Goal: Answer question/provide support

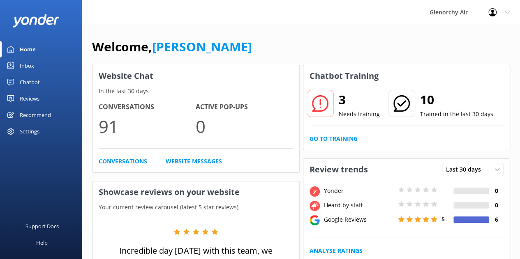
click at [35, 85] on div "Chatbot" at bounding box center [30, 82] width 20 height 16
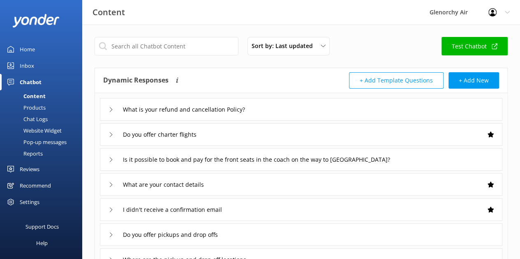
click at [40, 117] on div "Chat Logs" at bounding box center [26, 118] width 43 height 11
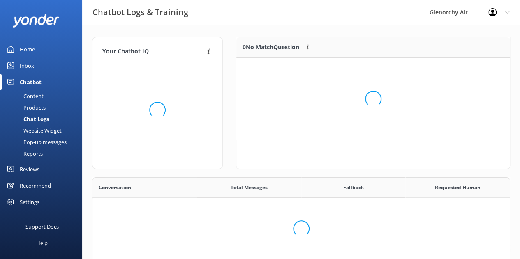
scroll to position [281, 411]
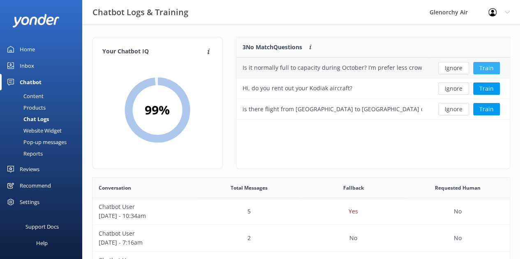
click at [485, 73] on button "Train" at bounding box center [486, 68] width 27 height 12
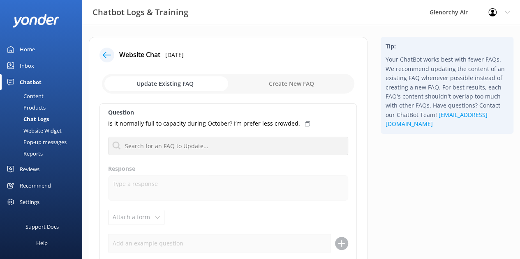
scroll to position [22, 0]
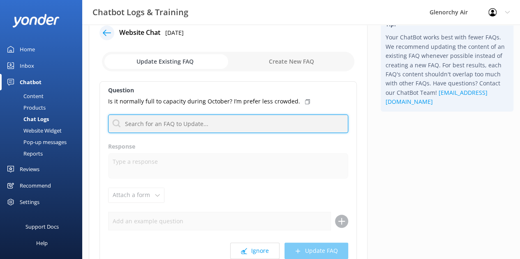
click at [228, 120] on input "text" at bounding box center [228, 124] width 240 height 18
type input "p"
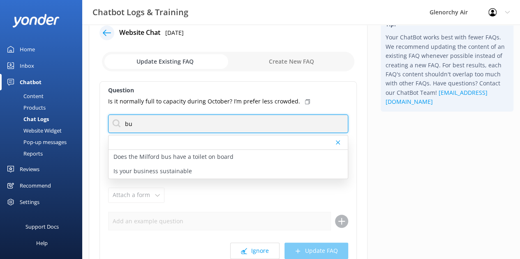
type input "b"
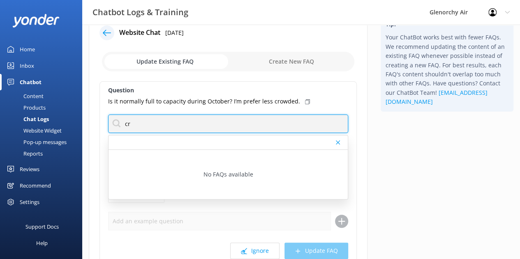
type input "c"
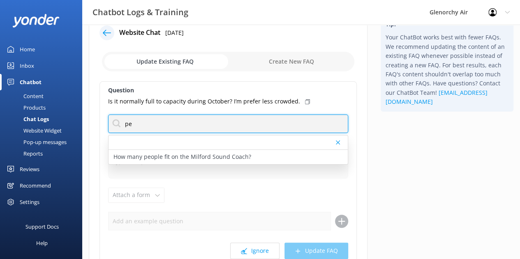
type input "p"
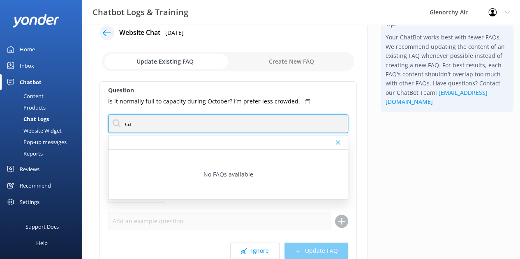
type input "c"
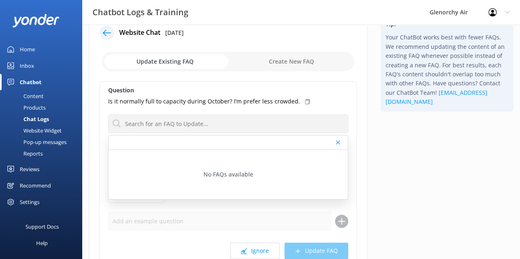
click at [343, 98] on div "Is it normally full to capacity during October? I’m prefer less crowded." at bounding box center [228, 101] width 240 height 9
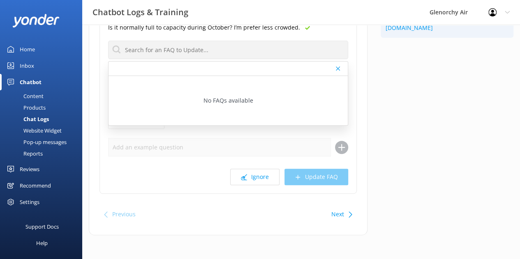
scroll to position [56, 0]
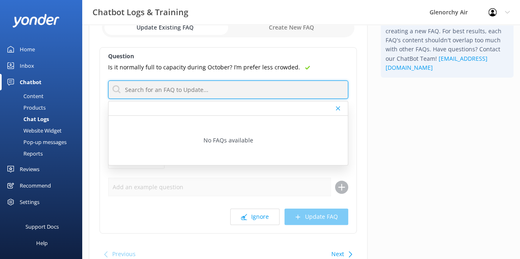
click at [151, 89] on input "text" at bounding box center [228, 89] width 240 height 18
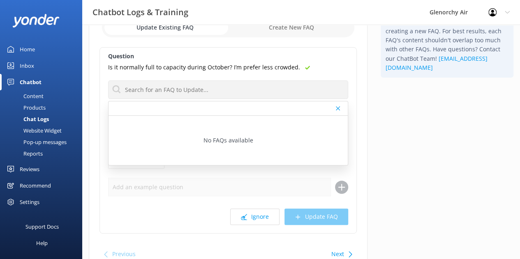
click at [340, 110] on icon at bounding box center [338, 108] width 4 height 5
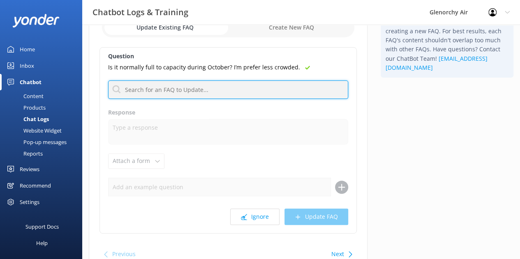
click at [297, 91] on input "text" at bounding box center [228, 89] width 240 height 18
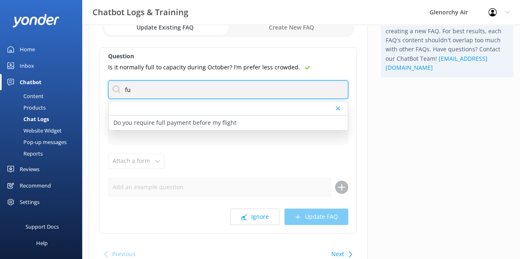
type input "f"
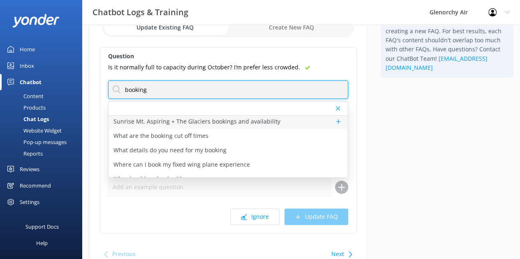
scroll to position [297, 0]
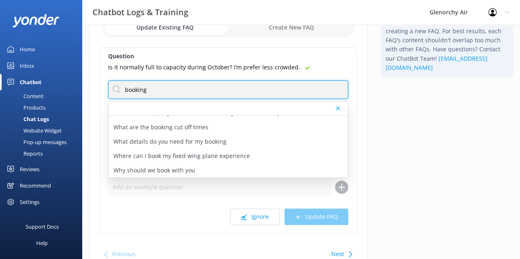
click at [178, 92] on input "booking" at bounding box center [228, 89] width 240 height 18
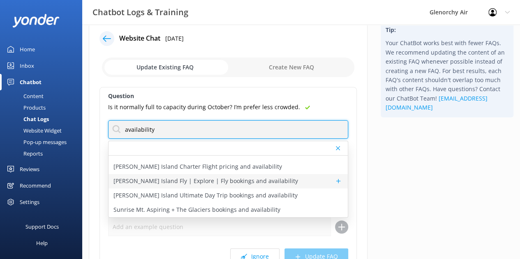
scroll to position [0, 0]
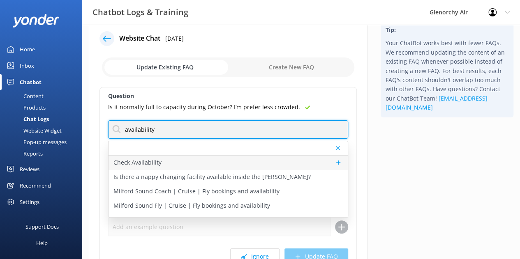
type input "availability"
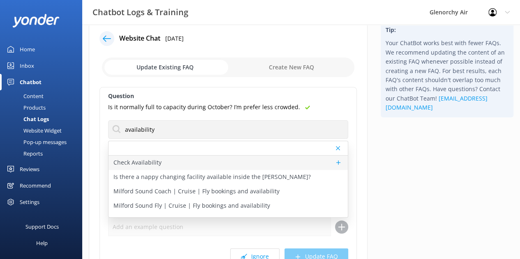
click at [138, 160] on p "Check Availability" at bounding box center [137, 162] width 48 height 9
type textarea "Ready to fly? To view live availability and book your experience, visit [URL][D…"
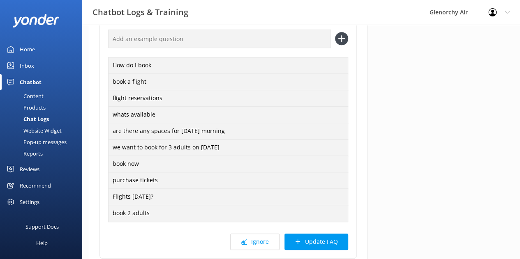
scroll to position [203, 0]
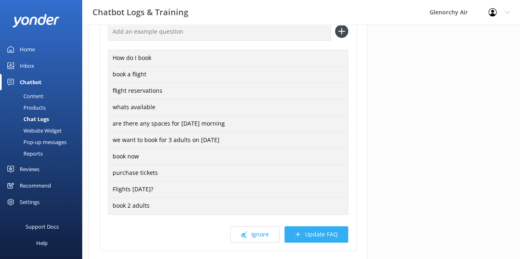
click at [313, 242] on button "Update FAQ" at bounding box center [316, 234] width 64 height 16
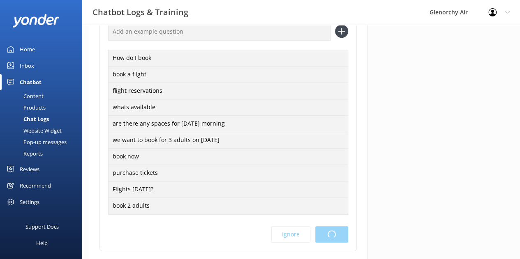
scroll to position [0, 0]
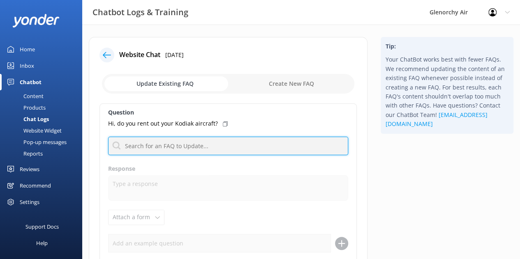
click at [181, 148] on input "text" at bounding box center [228, 146] width 240 height 18
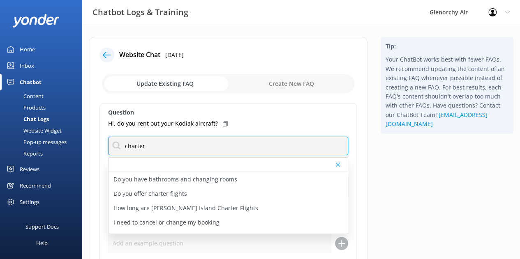
scroll to position [48, 0]
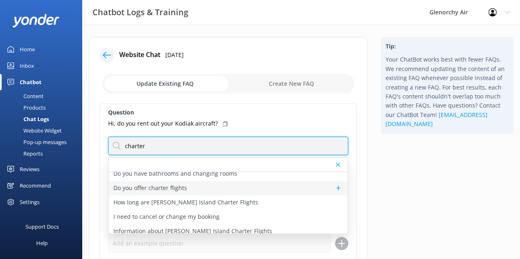
type input "charter"
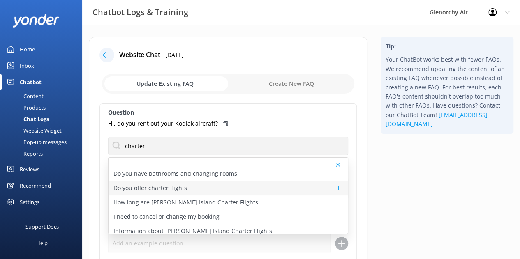
click at [157, 187] on p "Do you offer charter flights" at bounding box center [150, 188] width 74 height 9
type textarea "We offer a range of scenic charter flights from [GEOGRAPHIC_DATA] to destinatio…"
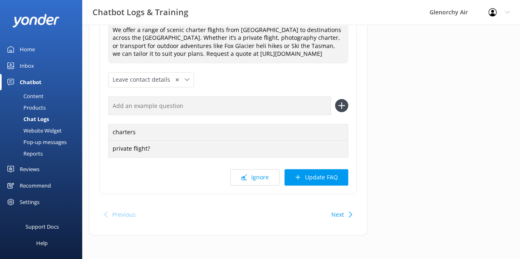
scroll to position [149, 0]
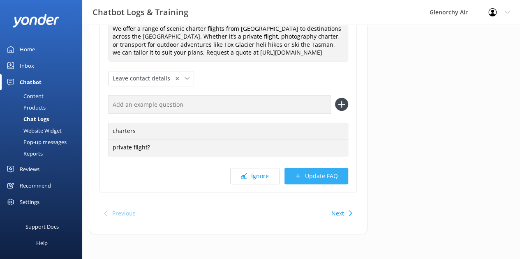
click at [315, 179] on button "Update FAQ" at bounding box center [316, 176] width 64 height 16
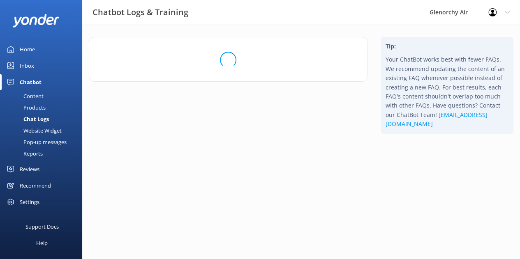
scroll to position [0, 0]
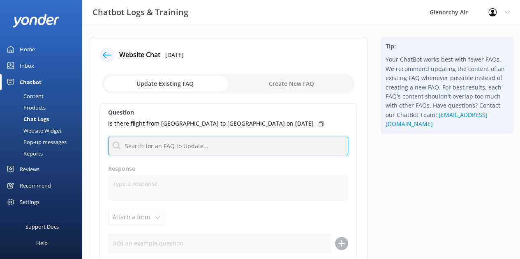
click at [206, 146] on input "text" at bounding box center [228, 146] width 240 height 18
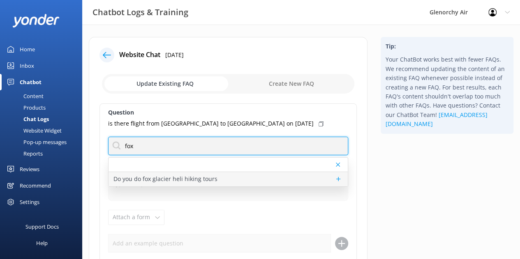
type input "fox"
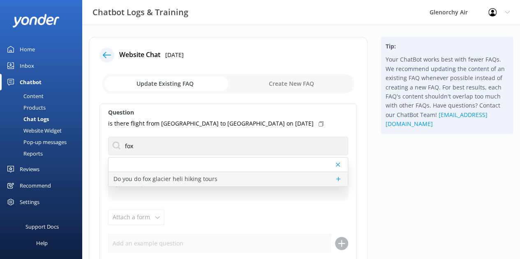
click at [189, 177] on p "Do you do fox glacier heli hiking tours" at bounding box center [165, 179] width 104 height 9
type textarea "We offer flight connections to [GEOGRAPHIC_DATA], where you can join a heli hik…"
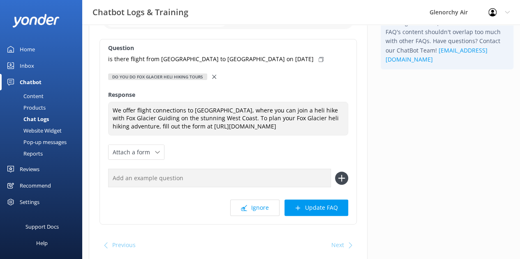
scroll to position [65, 0]
click at [309, 213] on button "Update FAQ" at bounding box center [316, 207] width 64 height 16
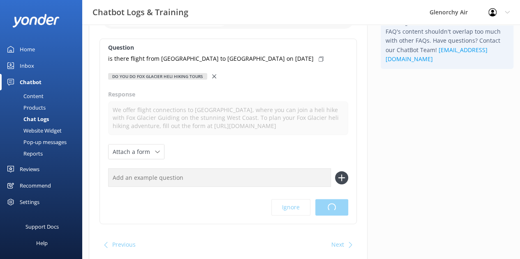
scroll to position [0, 0]
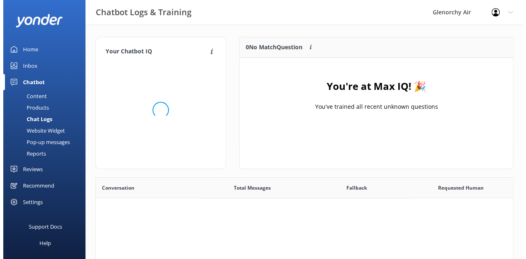
scroll to position [96, 267]
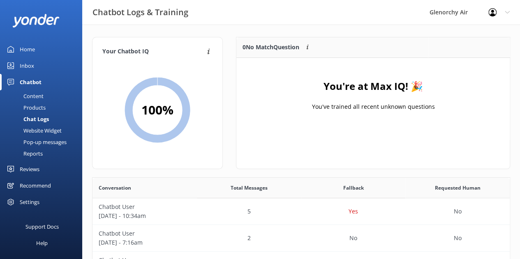
click at [22, 64] on div "Inbox" at bounding box center [27, 65] width 14 height 16
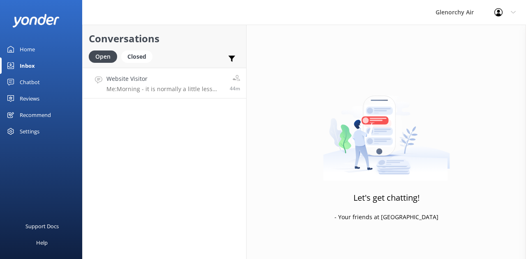
click at [159, 78] on h4 "Website Visitor" at bounding box center [164, 78] width 117 height 9
